Goal: Navigation & Orientation: Find specific page/section

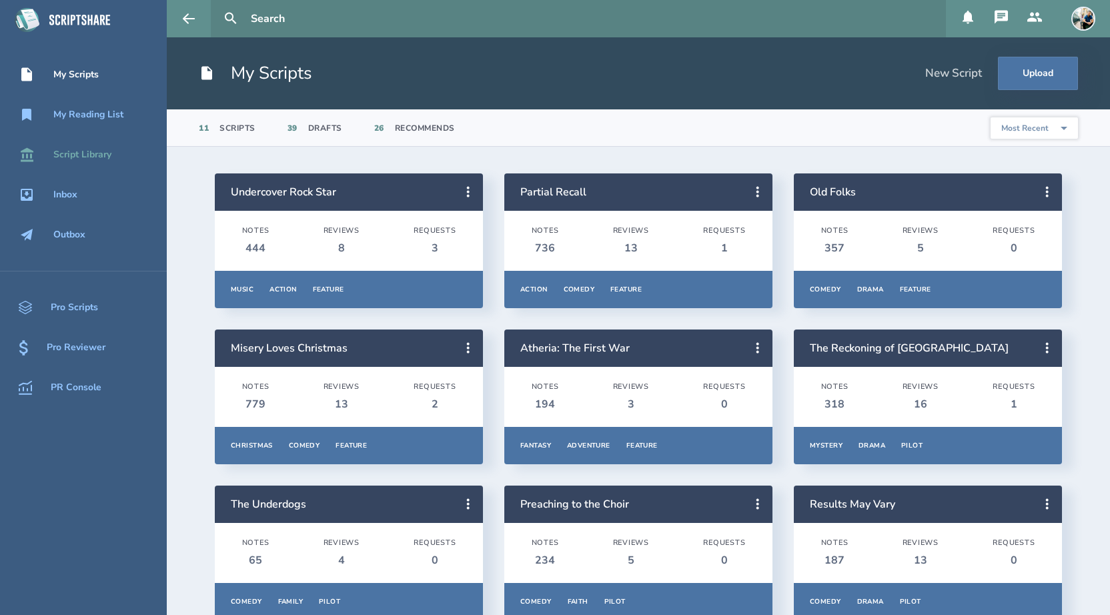
click at [81, 159] on div "Script Library" at bounding box center [82, 154] width 58 height 11
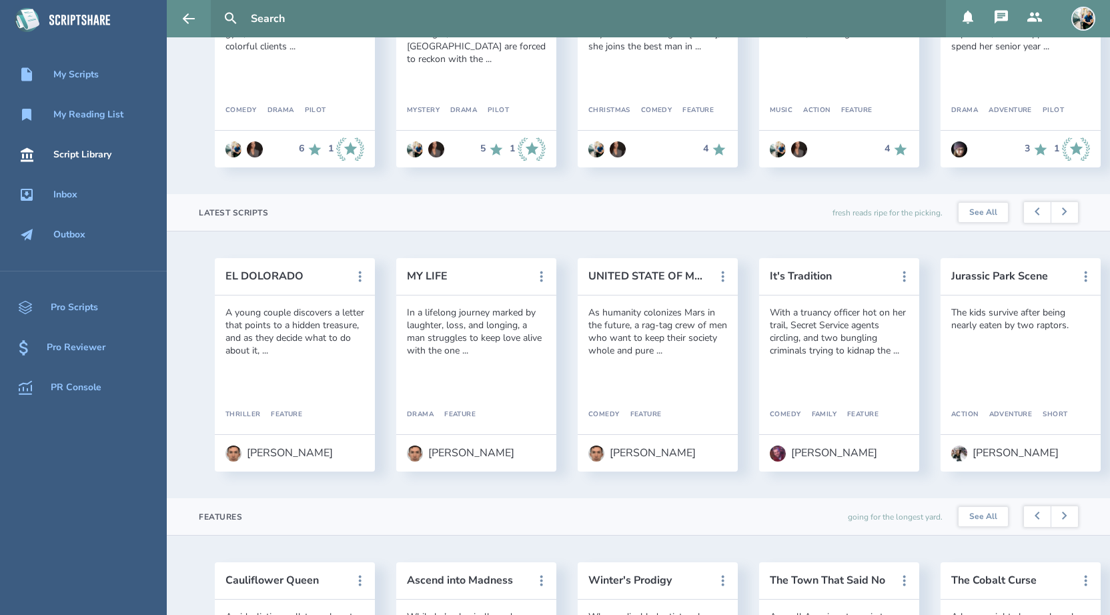
click at [974, 20] on icon at bounding box center [968, 17] width 16 height 16
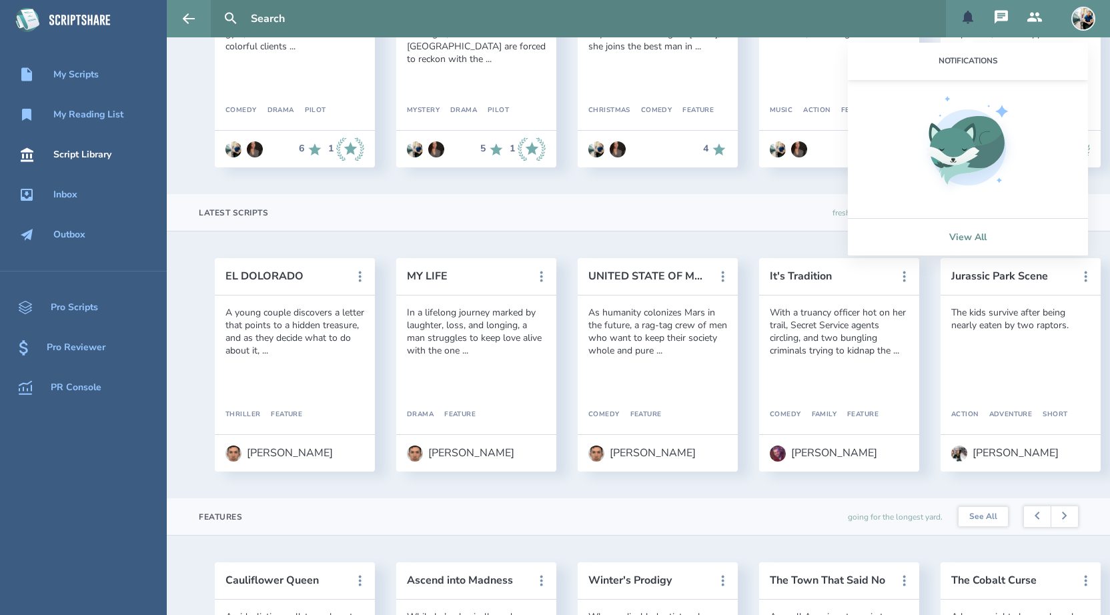
click at [961, 232] on link "View All" at bounding box center [968, 236] width 240 height 37
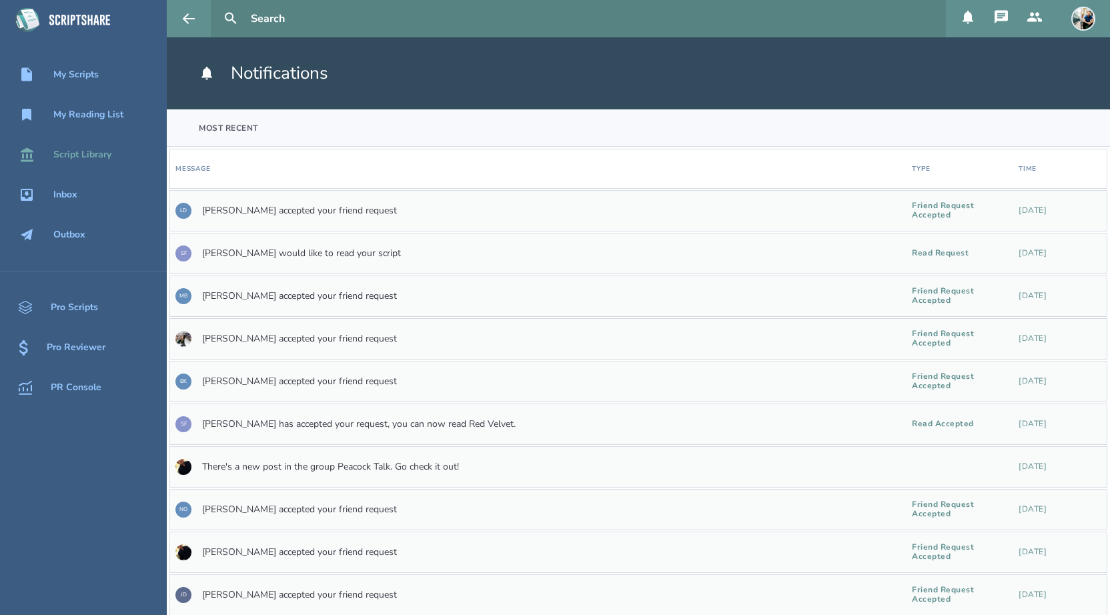
click at [100, 161] on div "Script Library" at bounding box center [83, 155] width 167 height 16
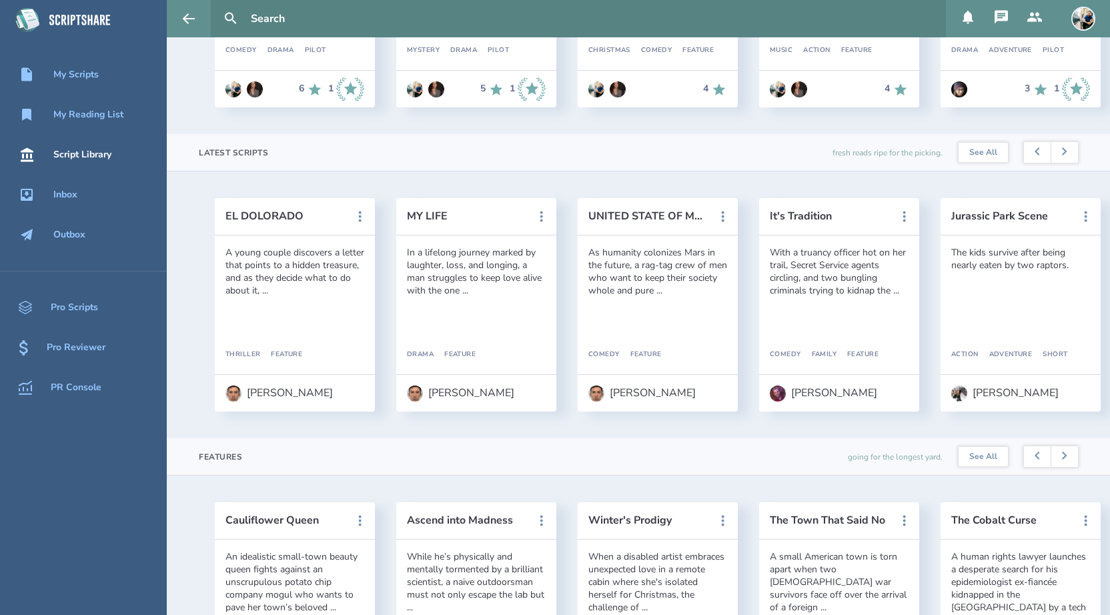
scroll to position [280, 0]
click at [260, 394] on div "[PERSON_NAME]" at bounding box center [290, 392] width 86 height 12
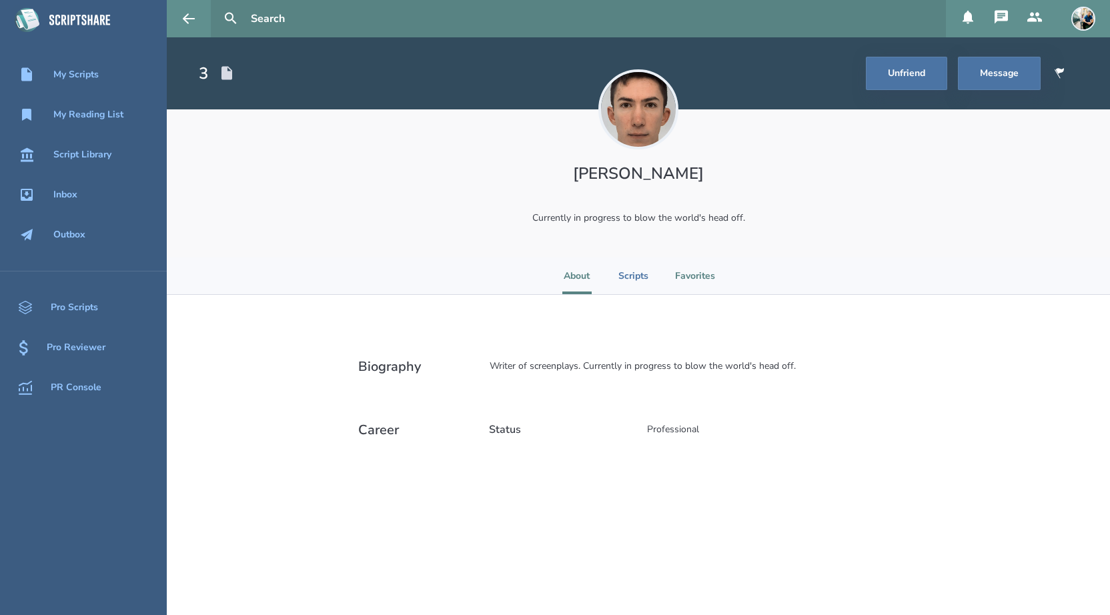
click at [685, 277] on li "Favorites" at bounding box center [695, 276] width 40 height 37
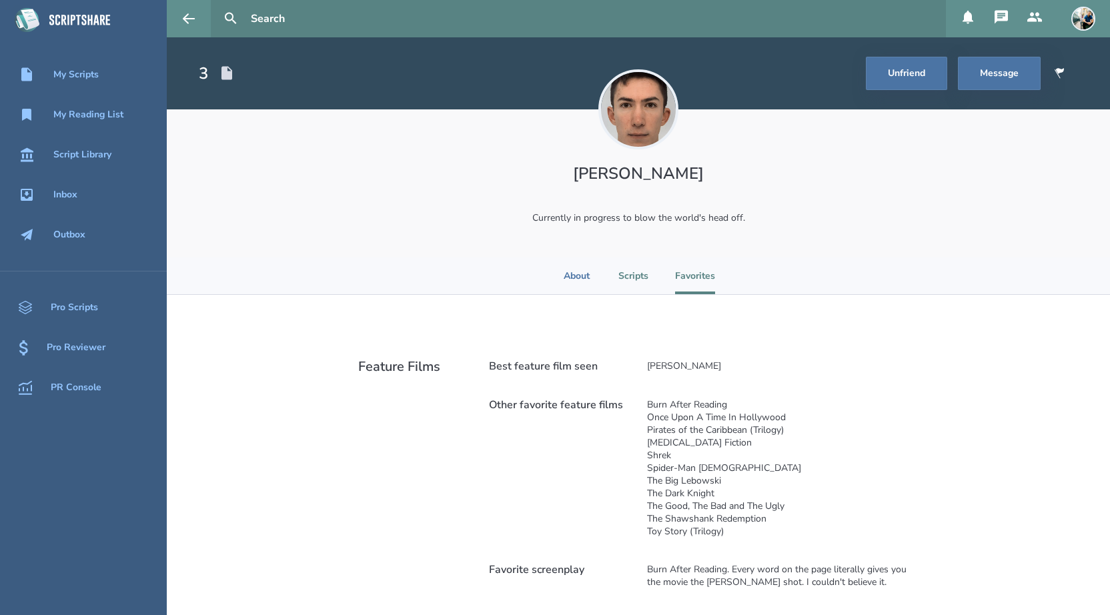
click at [631, 277] on li "Scripts" at bounding box center [633, 276] width 30 height 37
